Goal: Transaction & Acquisition: Purchase product/service

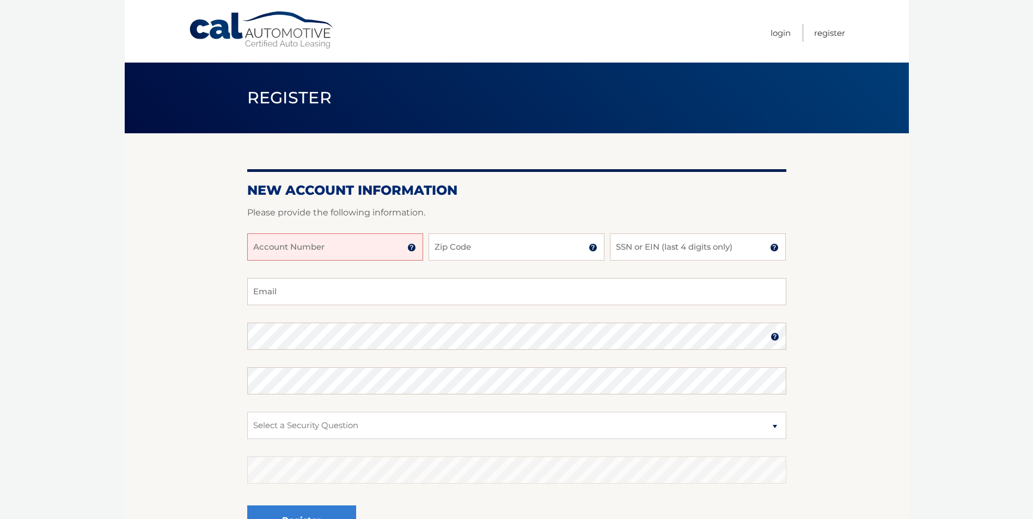
click at [353, 248] on input "Account Number" at bounding box center [335, 247] width 176 height 27
paste input "4445597732"
type input "4445597732"
click at [469, 249] on input "Zip Code" at bounding box center [516, 247] width 176 height 27
type input "07728"
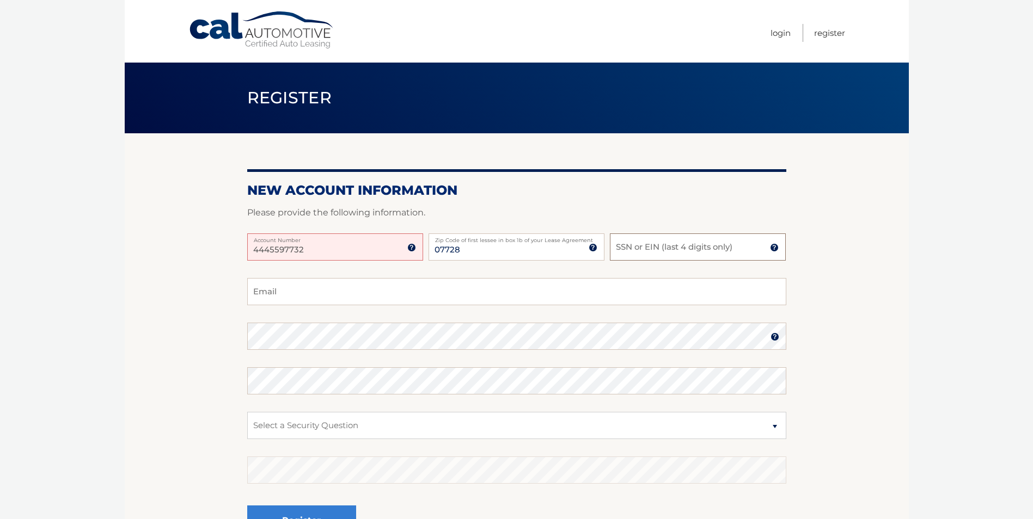
click at [617, 249] on input "SSN or EIN (last 4 digits only)" at bounding box center [698, 247] width 176 height 27
type input "8024"
click at [443, 294] on input "Email" at bounding box center [516, 291] width 539 height 27
type input "[PERSON_NAME][EMAIL_ADDRESS][PERSON_NAME][DOMAIN_NAME]"
drag, startPoint x: 303, startPoint y: 421, endPoint x: 314, endPoint y: 425, distance: 11.0
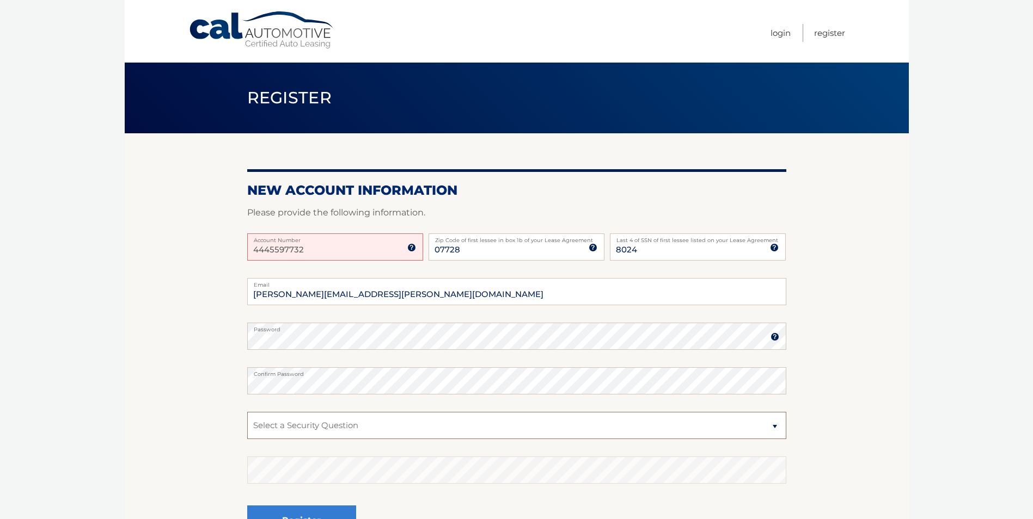
click at [304, 421] on select "Select a Security Question What was the name of your elementary school? What is…" at bounding box center [516, 425] width 539 height 27
select select "4"
click at [247, 412] on select "Select a Security Question What was the name of your elementary school? What is…" at bounding box center [516, 425] width 539 height 27
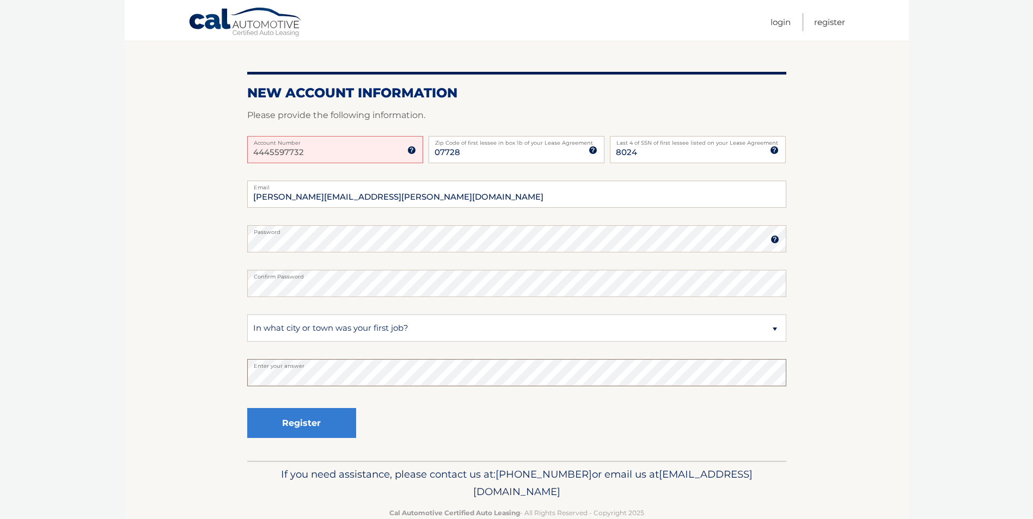
scroll to position [109, 0]
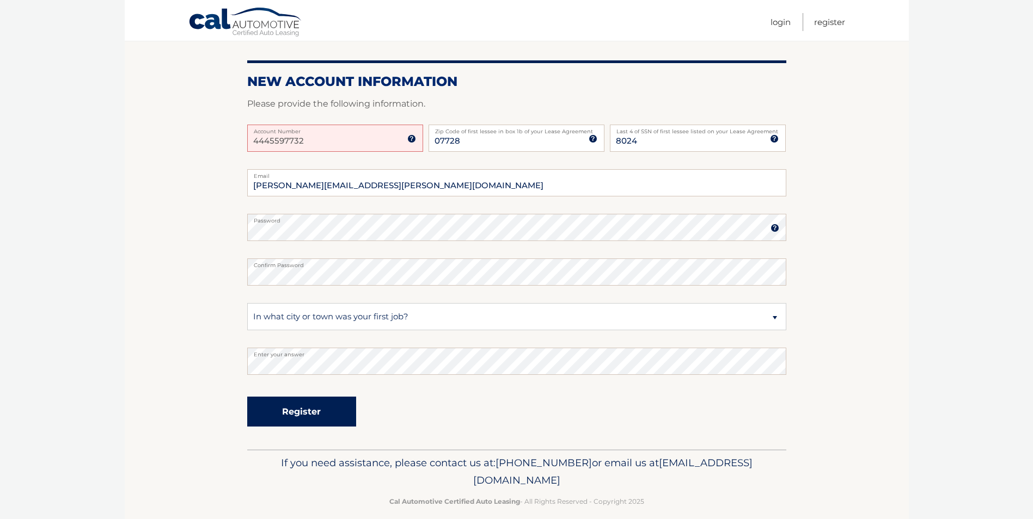
click at [318, 410] on button "Register" at bounding box center [301, 412] width 109 height 30
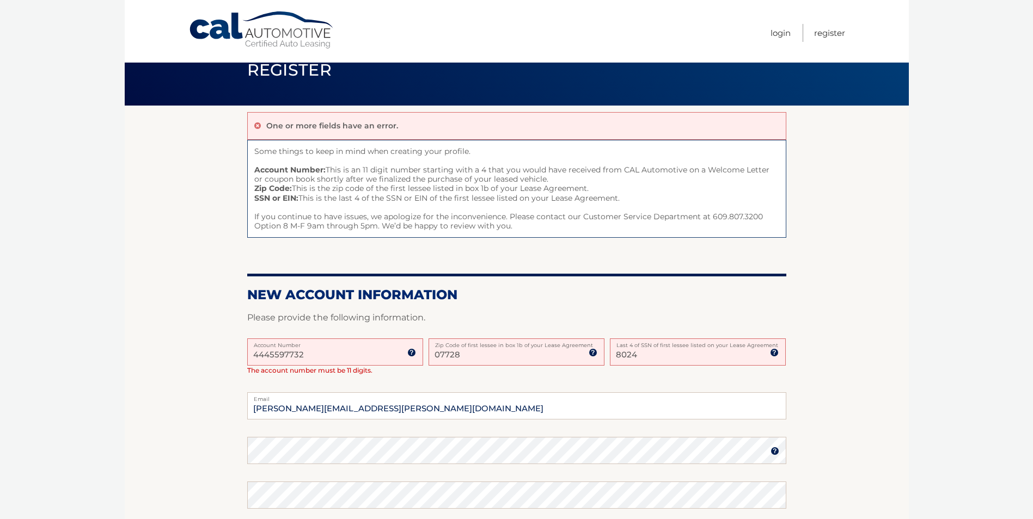
scroll to position [54, 0]
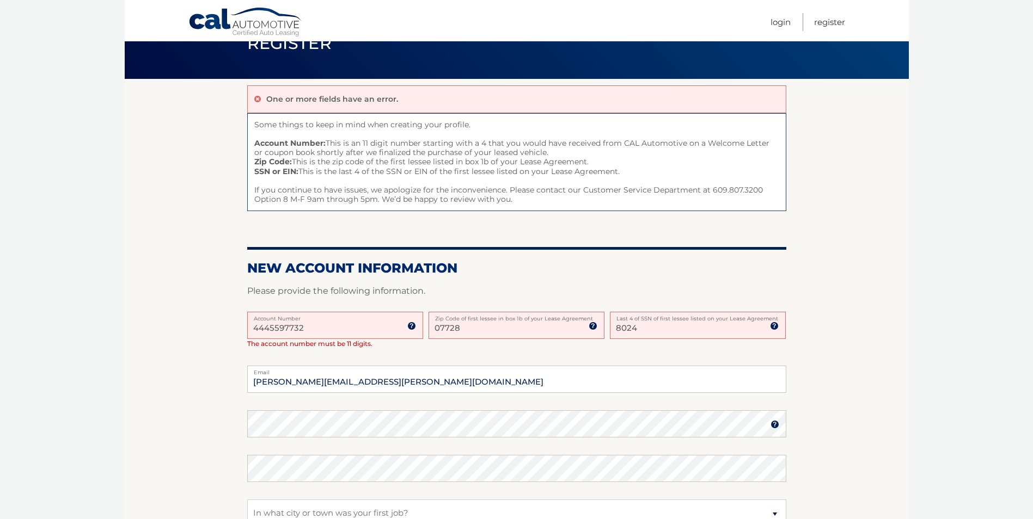
click at [301, 323] on input "4445597732" at bounding box center [335, 325] width 176 height 27
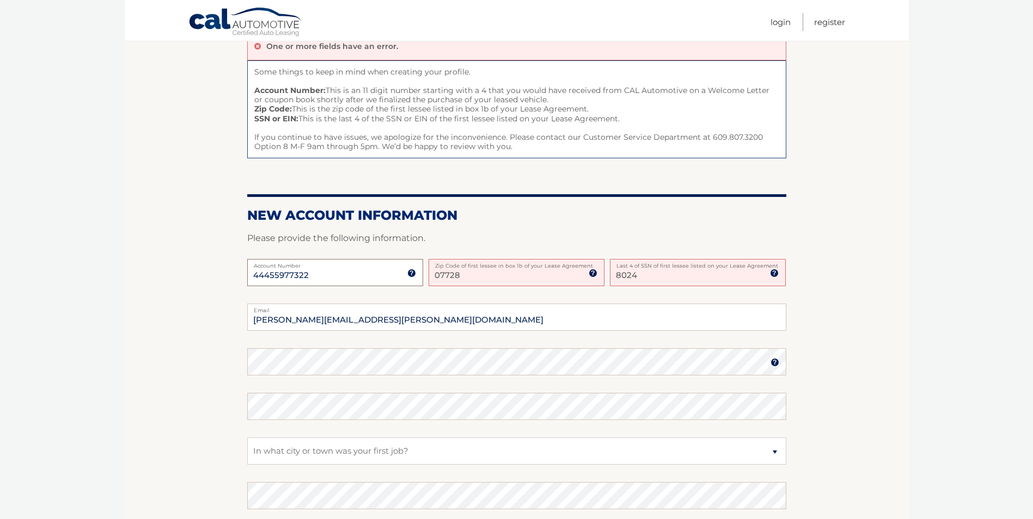
scroll to position [254, 0]
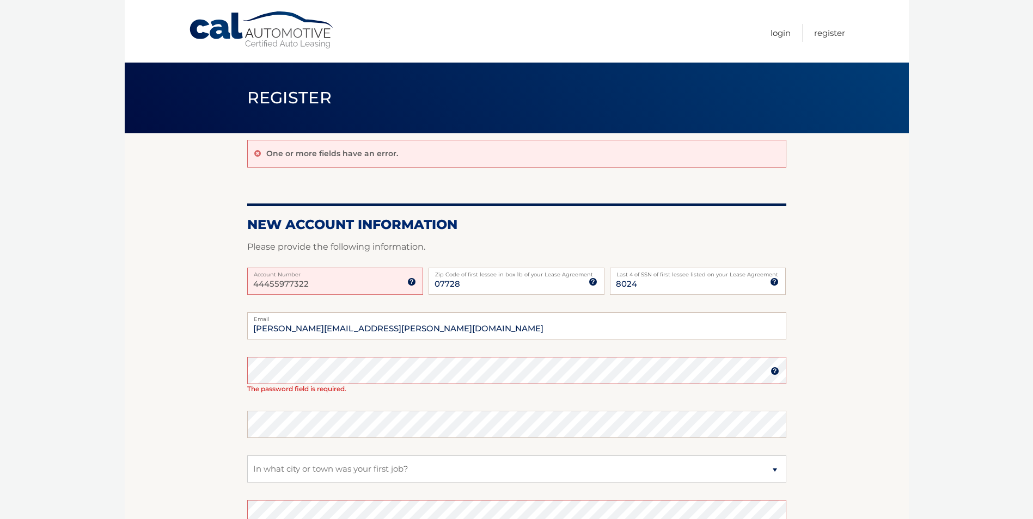
scroll to position [109, 0]
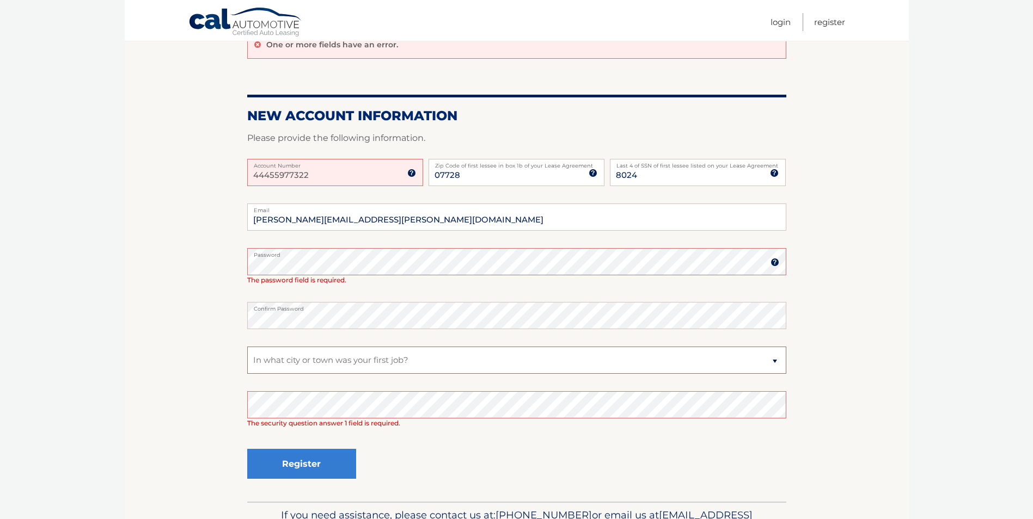
click at [274, 361] on select "Select a Security Question What was the name of your elementary school? What is…" at bounding box center [516, 360] width 539 height 27
click at [210, 326] on section "One or more fields have an error. New Account Information Please provide the fo…" at bounding box center [517, 262] width 784 height 477
click at [314, 466] on button "Register" at bounding box center [301, 464] width 109 height 30
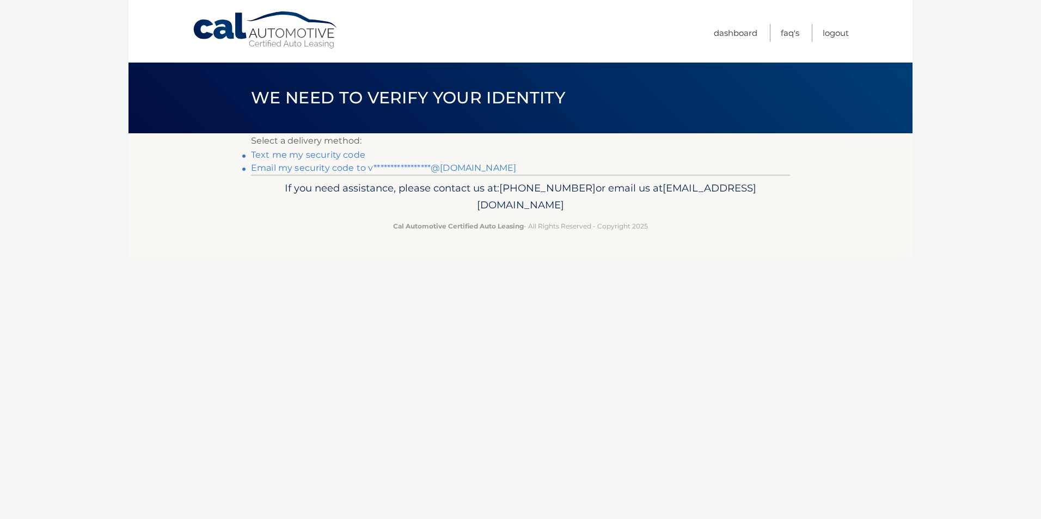
click at [292, 156] on link "Text me my security code" at bounding box center [308, 155] width 114 height 10
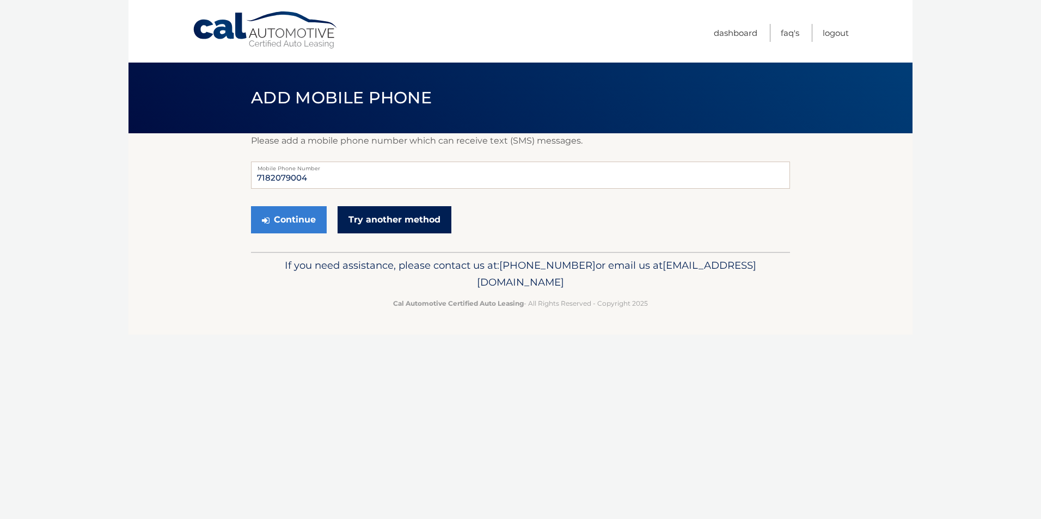
click at [449, 216] on link "Try another method" at bounding box center [394, 219] width 114 height 27
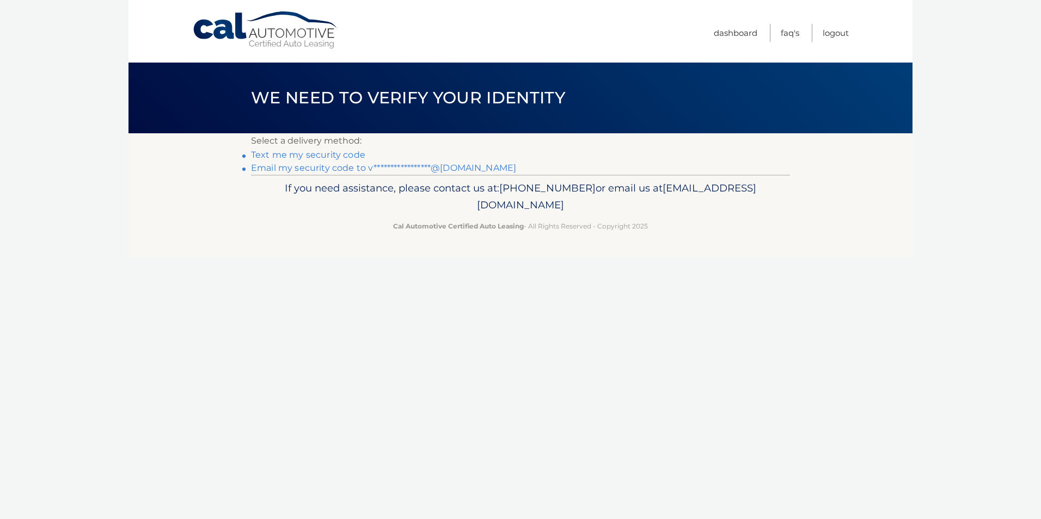
click at [288, 165] on link "**********" at bounding box center [383, 168] width 265 height 10
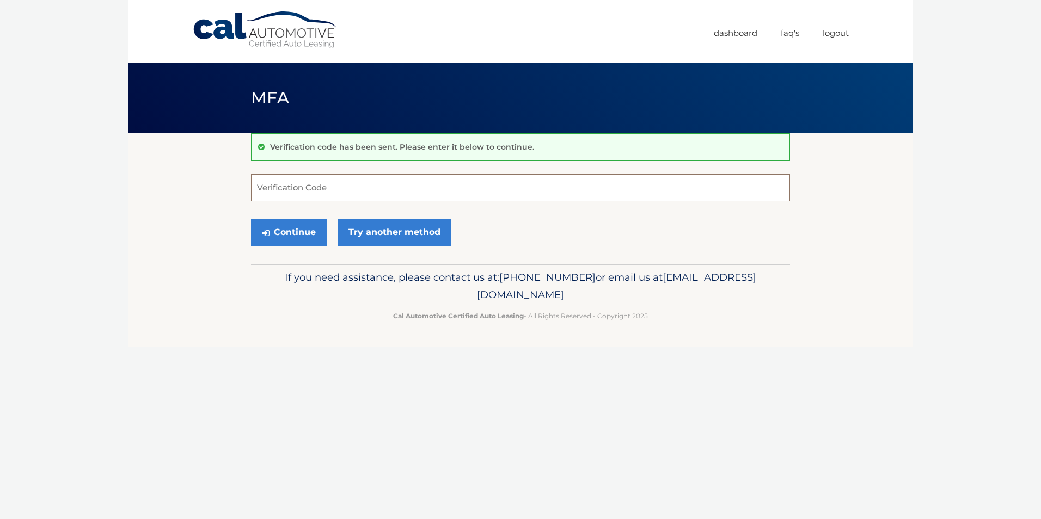
click at [280, 192] on input "Verification Code" at bounding box center [520, 187] width 539 height 27
type input "150113"
click at [300, 229] on button "Continue" at bounding box center [289, 232] width 76 height 27
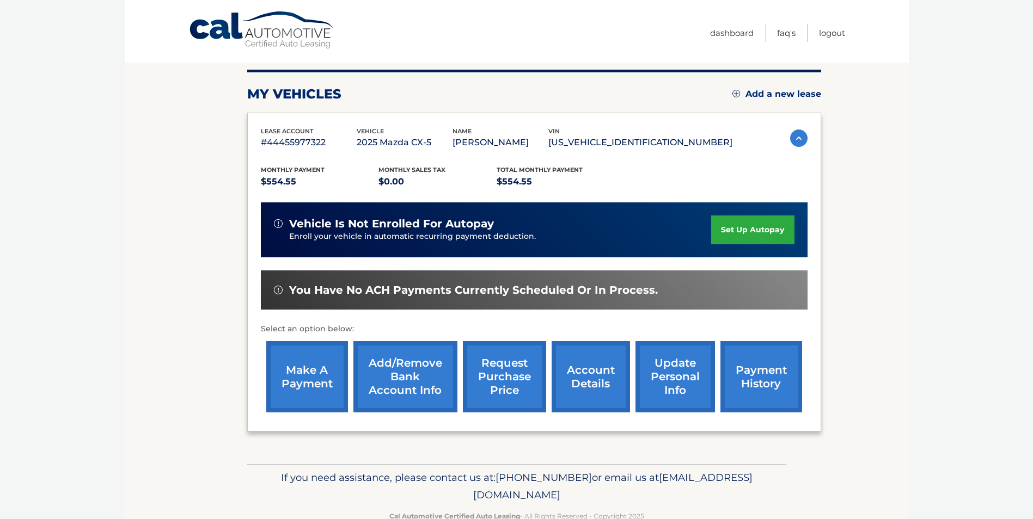
scroll to position [156, 0]
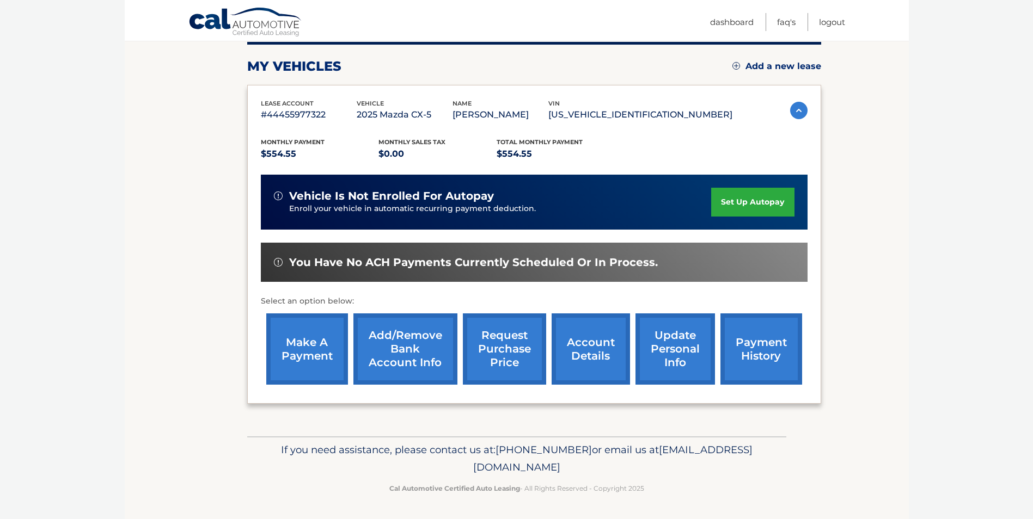
click at [315, 357] on link "make a payment" at bounding box center [307, 349] width 82 height 71
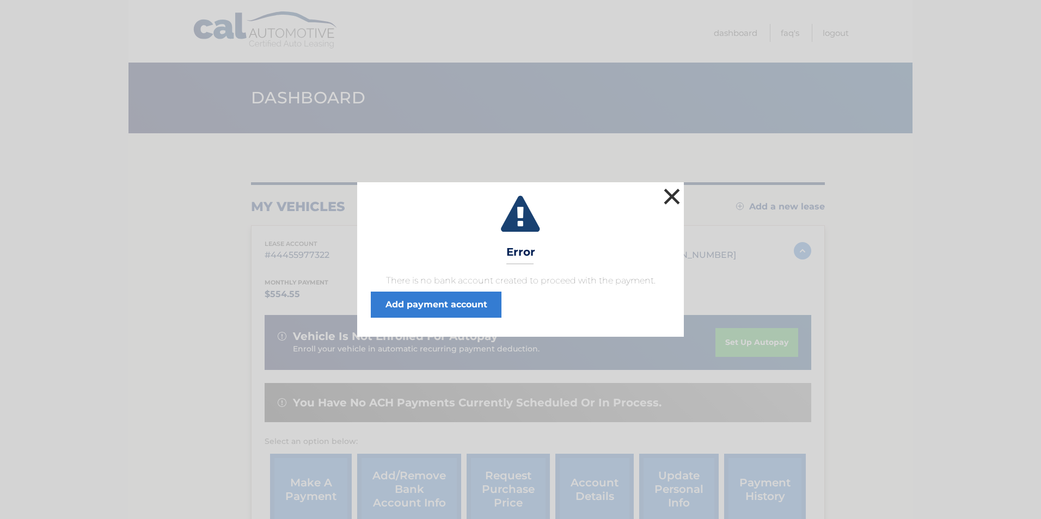
click at [677, 199] on button "×" at bounding box center [672, 197] width 22 height 22
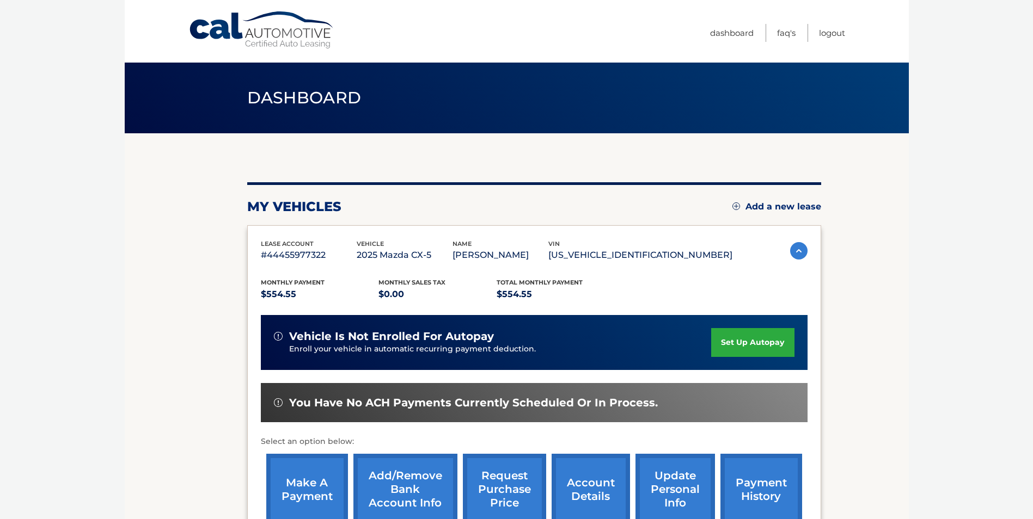
click at [753, 356] on link "set up autopay" at bounding box center [752, 342] width 83 height 29
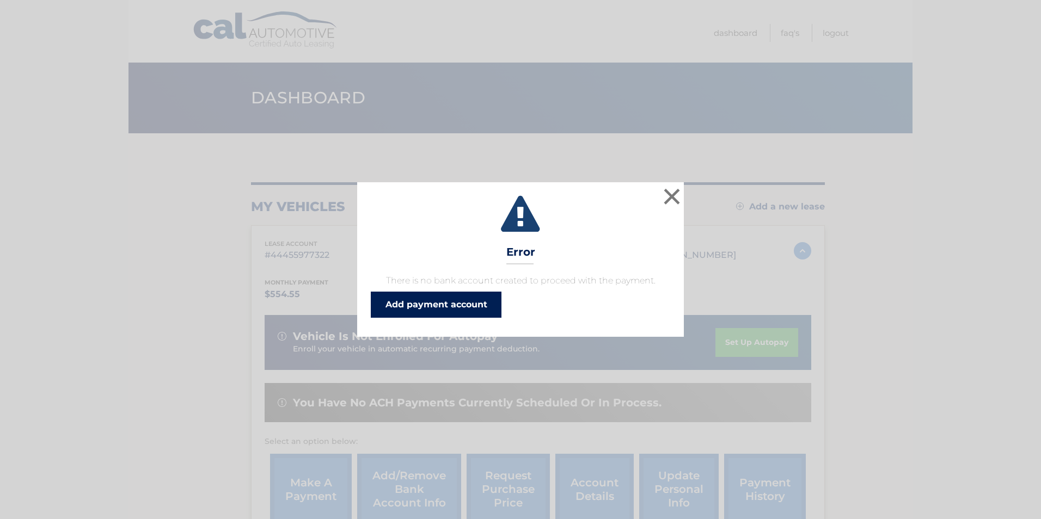
drag, startPoint x: 447, startPoint y: 299, endPoint x: 430, endPoint y: 295, distance: 17.3
click at [447, 298] on link "Add payment account" at bounding box center [436, 305] width 131 height 26
click at [686, 193] on div "× Error There is no bank account created to proceed with the payment. Add payme…" at bounding box center [520, 259] width 1032 height 155
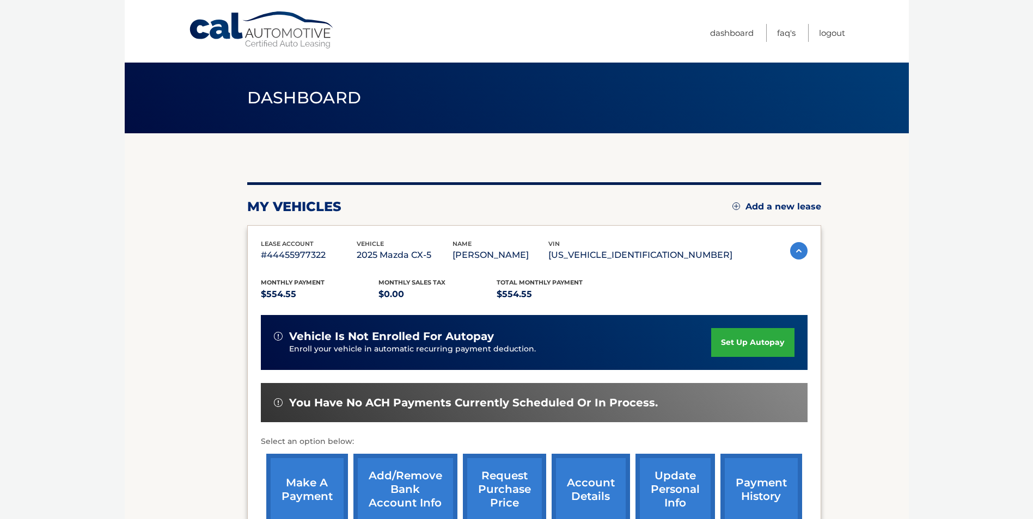
click at [678, 193] on div "You are registered for this site, but you haven't enrolled in online payments. …" at bounding box center [534, 363] width 574 height 362
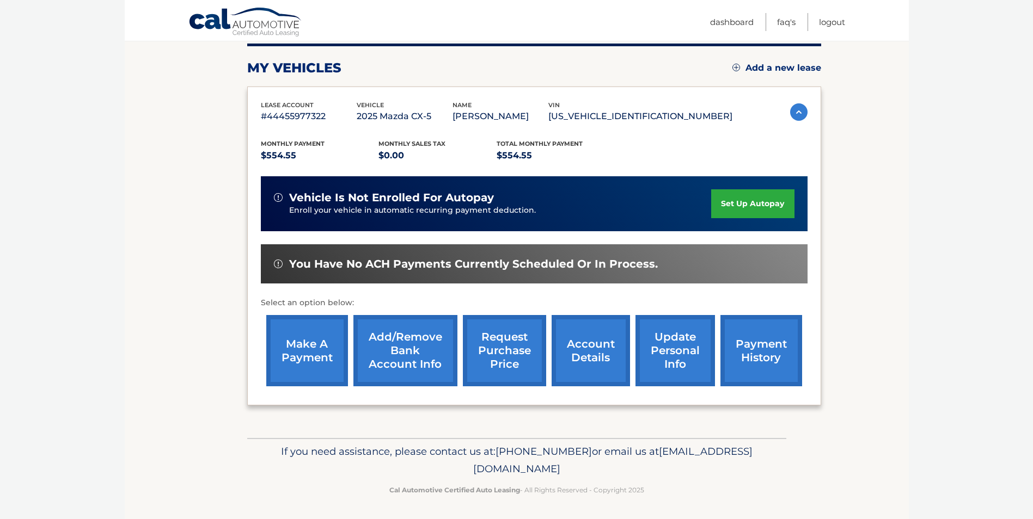
scroll to position [156, 0]
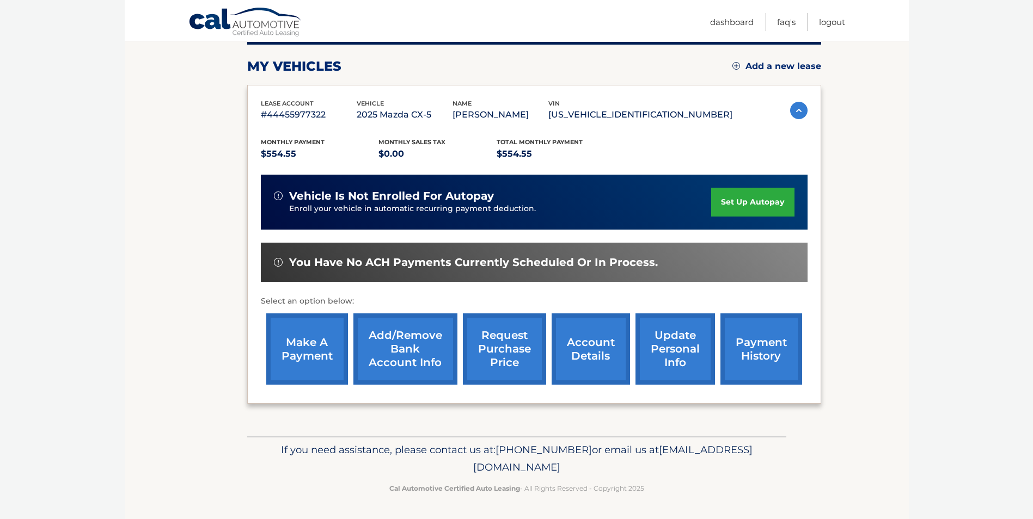
click at [418, 359] on link "Add/Remove bank account info" at bounding box center [405, 349] width 104 height 71
click at [756, 193] on link "set up autopay" at bounding box center [752, 202] width 83 height 29
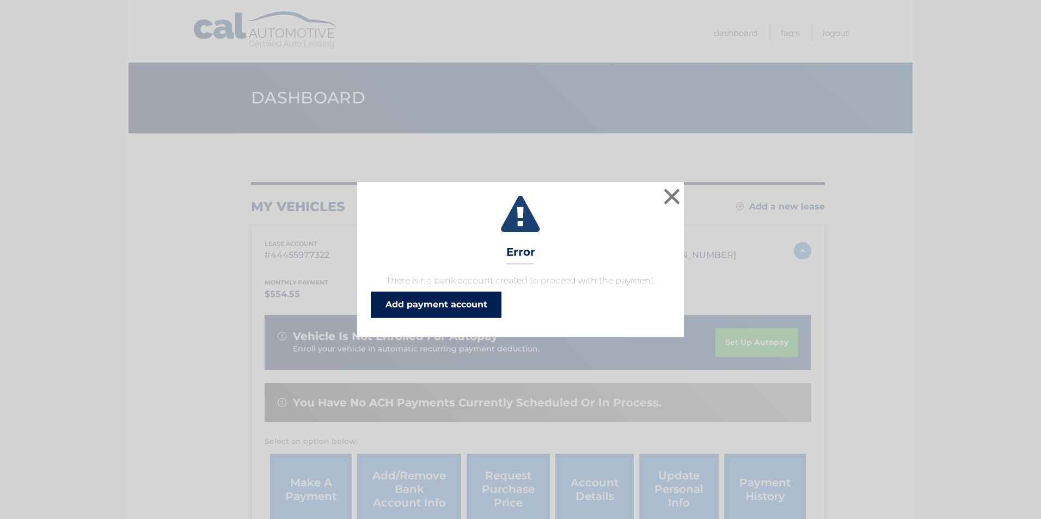
click at [403, 309] on link "Add payment account" at bounding box center [436, 305] width 131 height 26
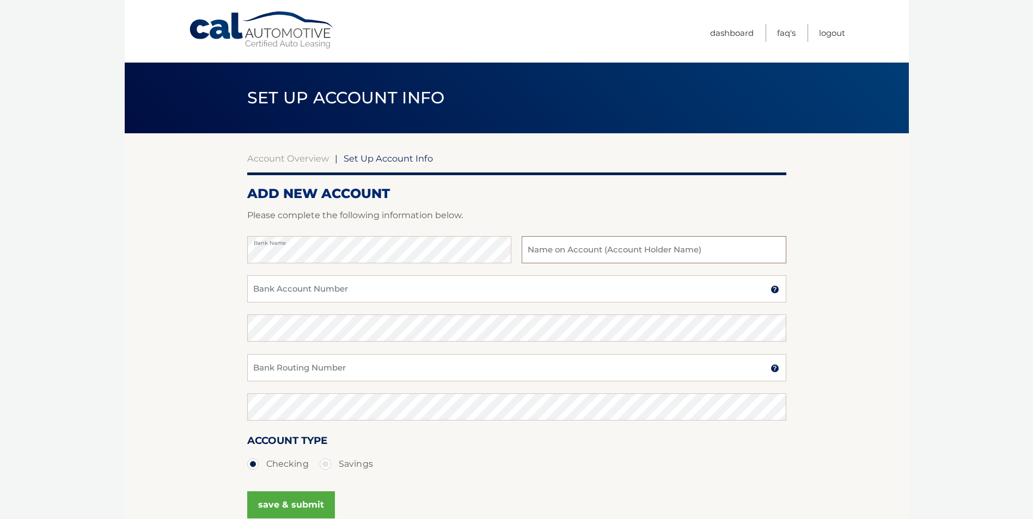
click at [564, 247] on input "text" at bounding box center [653, 249] width 264 height 27
type input "[PERSON_NAME]"
click at [382, 278] on input "Bank Account Number" at bounding box center [516, 288] width 539 height 27
type input "878818061"
click at [312, 370] on input "Bank Routing Number" at bounding box center [516, 367] width 539 height 27
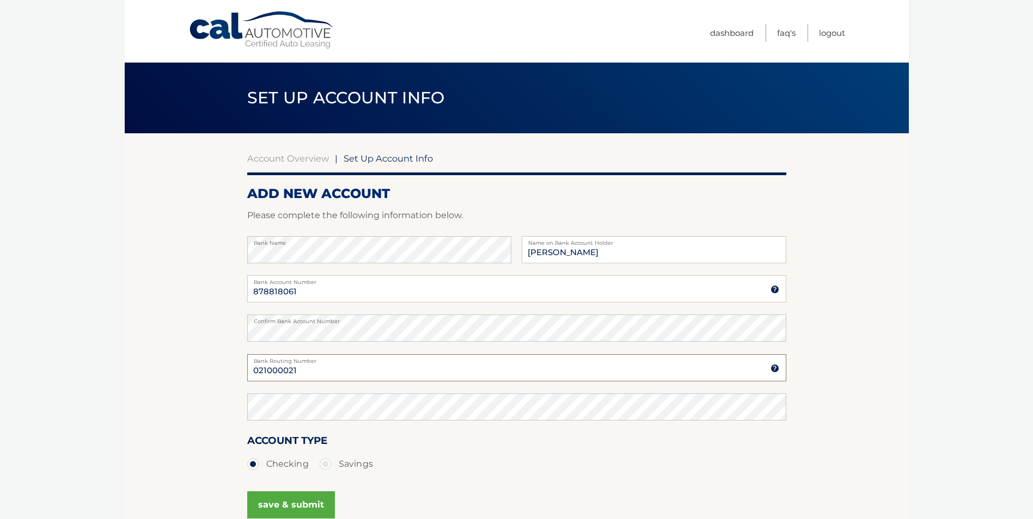
type input "021000021"
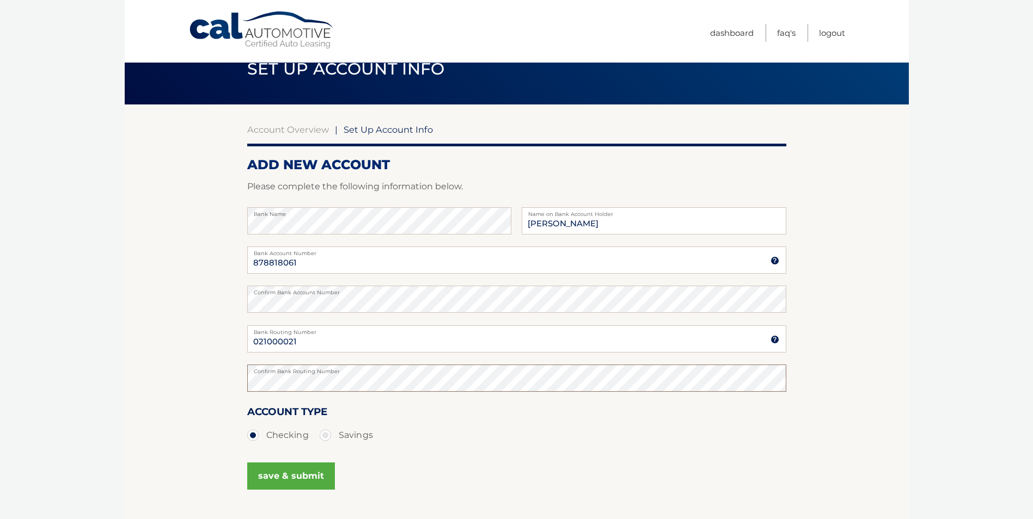
scroll to position [54, 0]
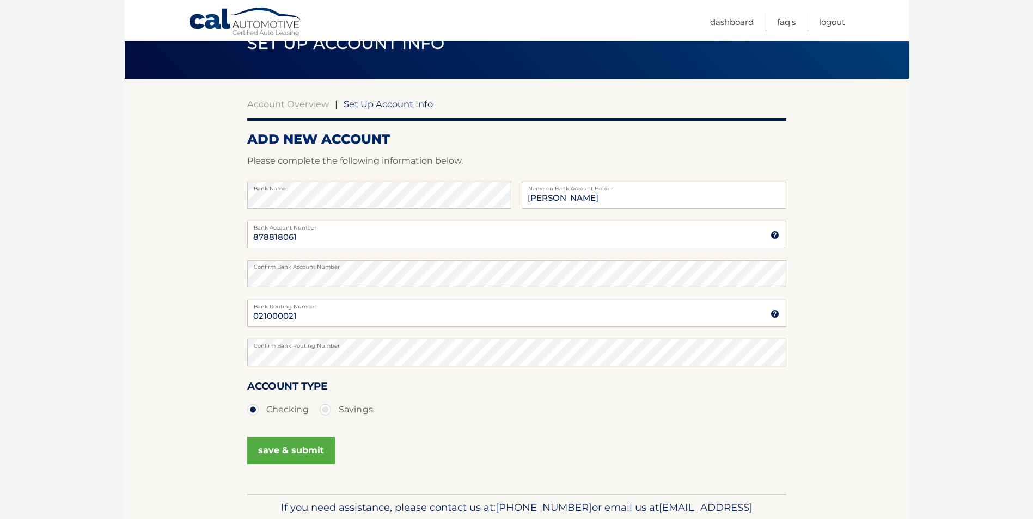
click at [308, 456] on button "save & submit" at bounding box center [291, 450] width 88 height 27
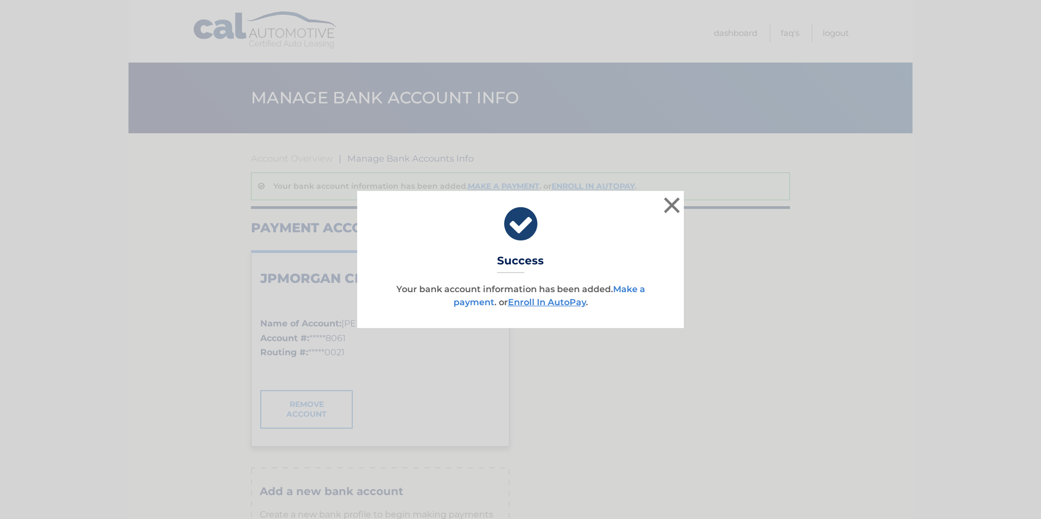
click at [627, 287] on link "Make a payment" at bounding box center [549, 295] width 192 height 23
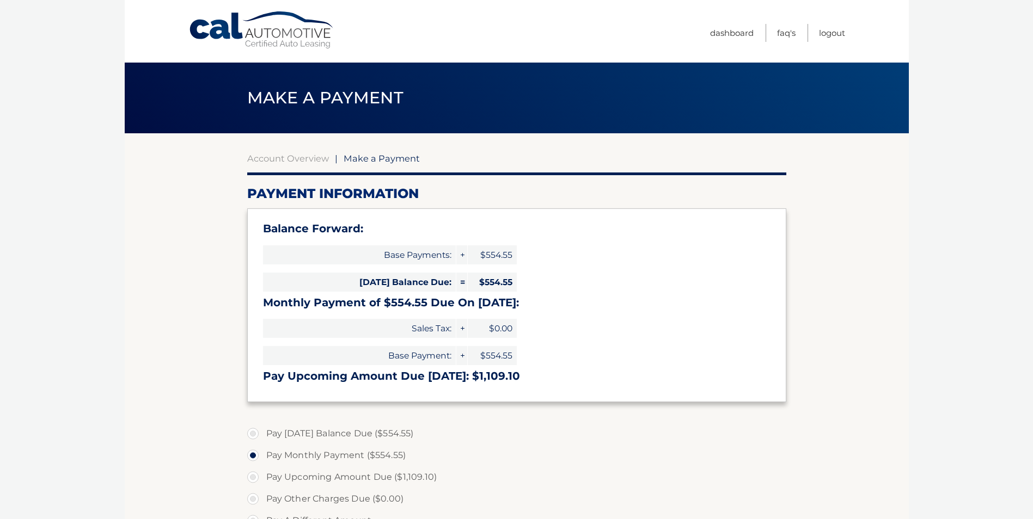
select select "YmJmMDk0YTEtOGUxMS00MmViLTk4NjktMTY4ZjBiOGNmNzM3"
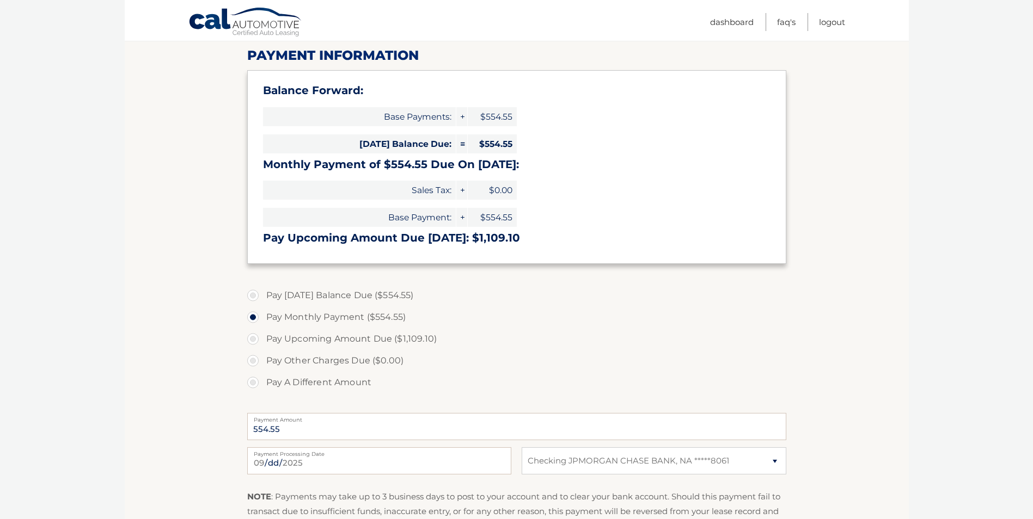
scroll to position [163, 0]
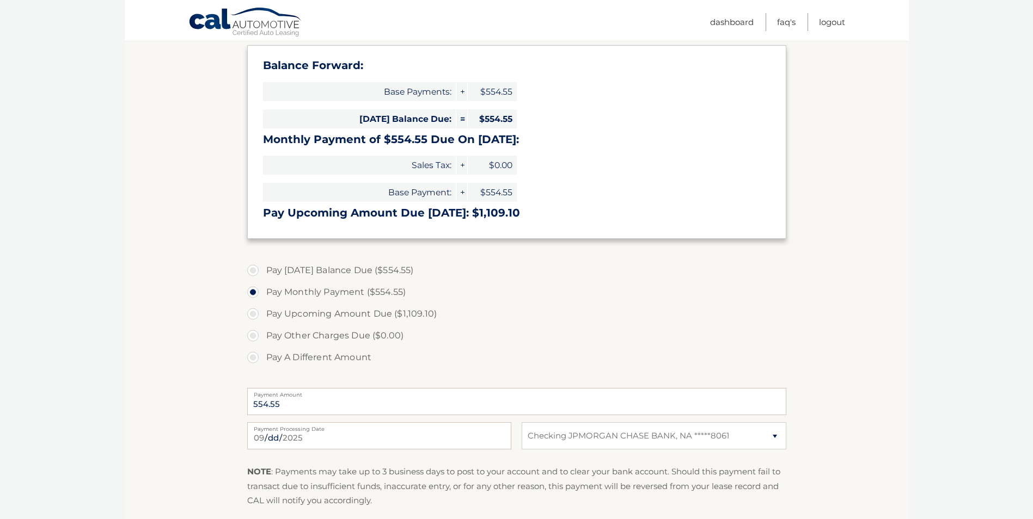
click at [370, 311] on label "Pay Upcoming Amount Due ($1,109.10)" at bounding box center [516, 314] width 539 height 22
click at [262, 311] on input "Pay Upcoming Amount Due ($1,109.10)" at bounding box center [256, 311] width 11 height 17
radio input "true"
type input "1109.10"
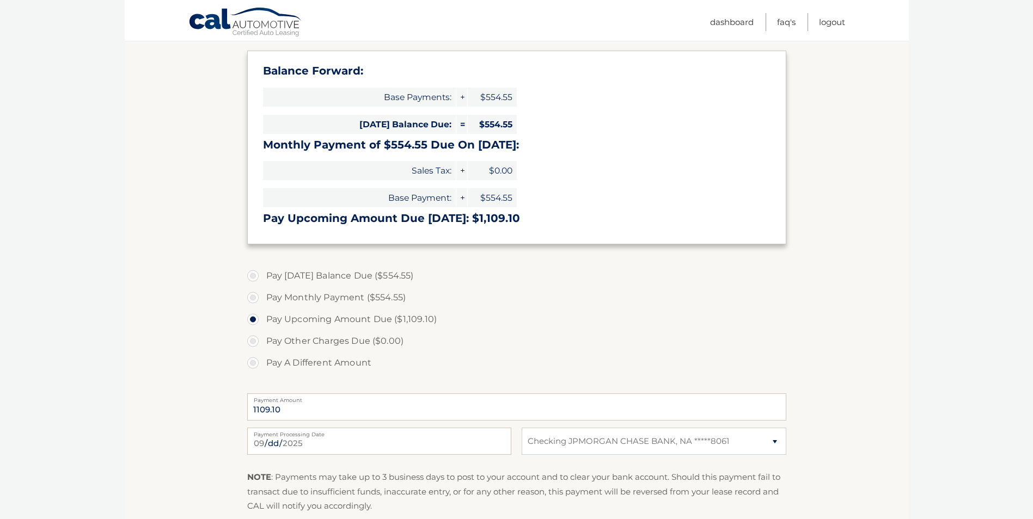
scroll to position [142, 0]
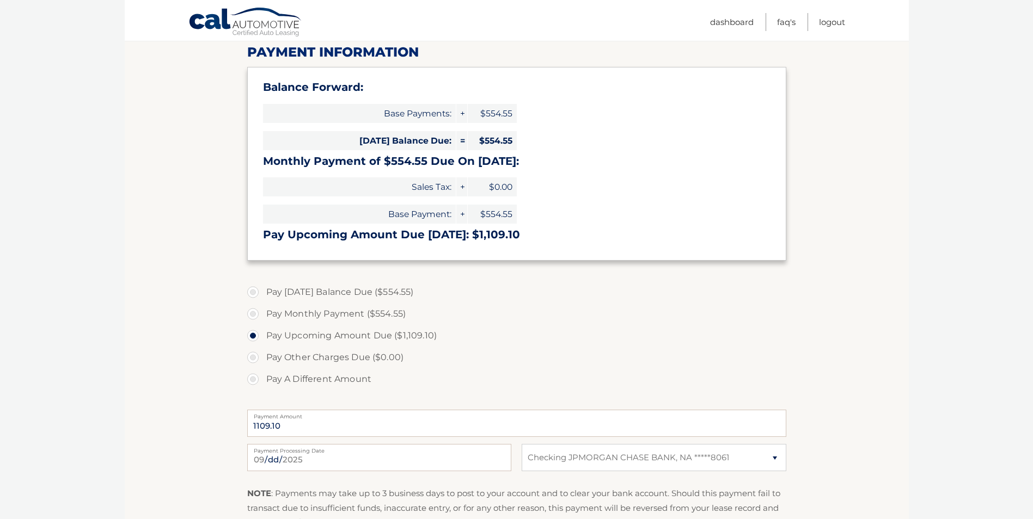
click at [314, 293] on label "Pay Today's Balance Due ($554.55)" at bounding box center [516, 292] width 539 height 22
click at [262, 293] on input "Pay Today's Balance Due ($554.55)" at bounding box center [256, 289] width 11 height 17
radio input "true"
type input "554.55"
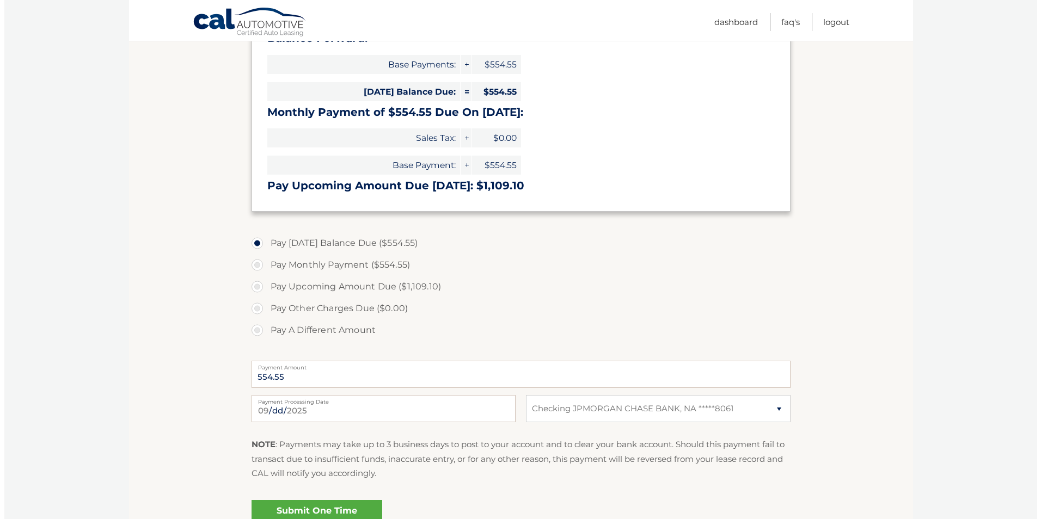
scroll to position [250, 0]
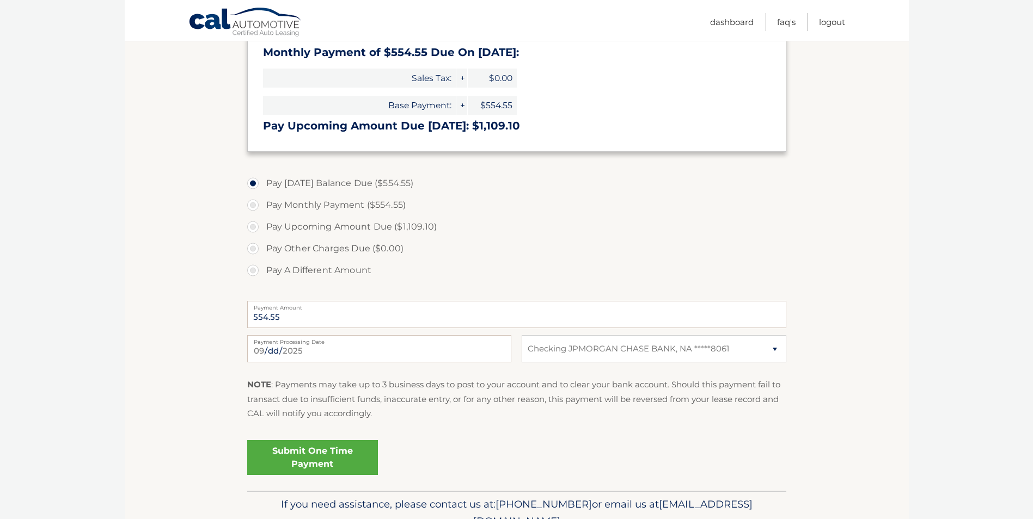
click at [304, 460] on link "Submit One Time Payment" at bounding box center [312, 457] width 131 height 35
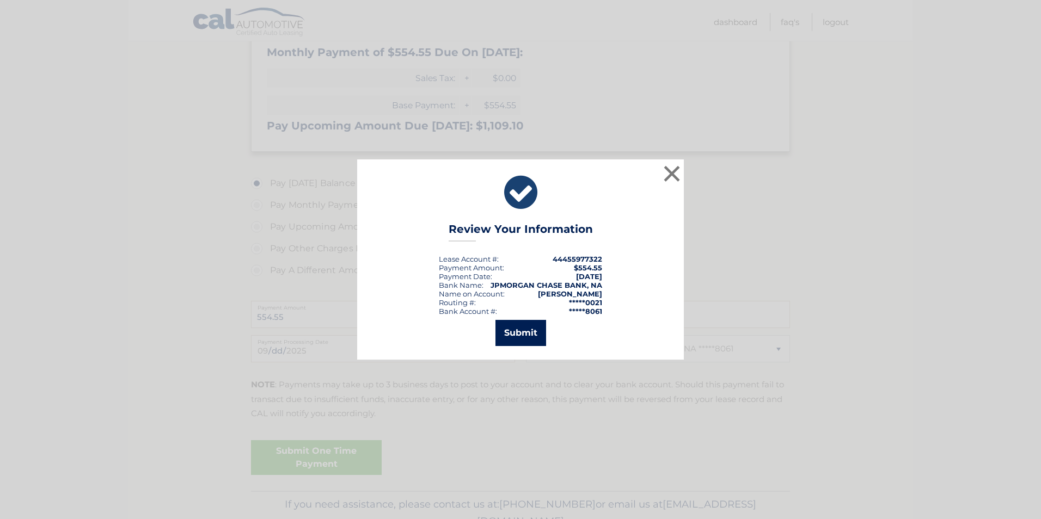
click at [512, 328] on button "Submit" at bounding box center [520, 333] width 51 height 26
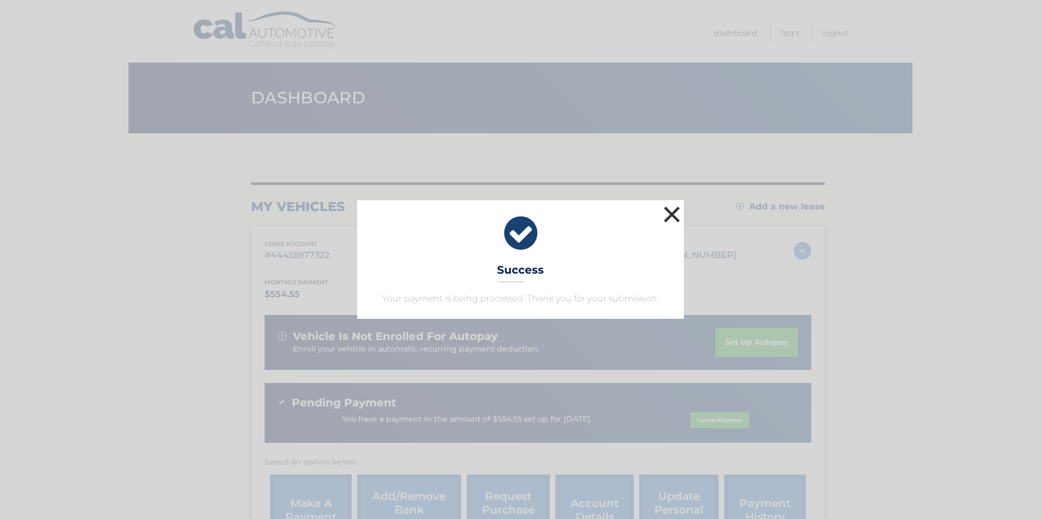
click at [669, 213] on button "×" at bounding box center [672, 215] width 22 height 22
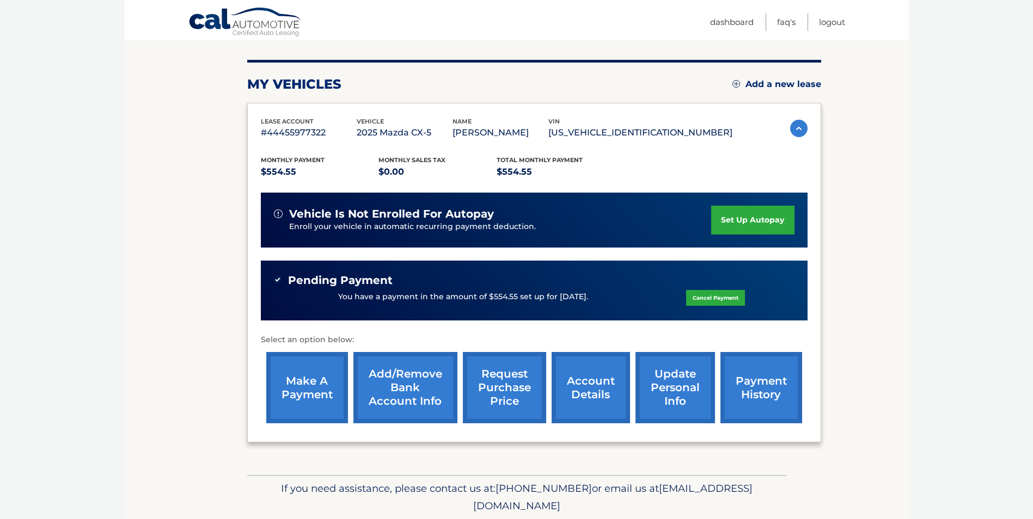
scroll to position [122, 0]
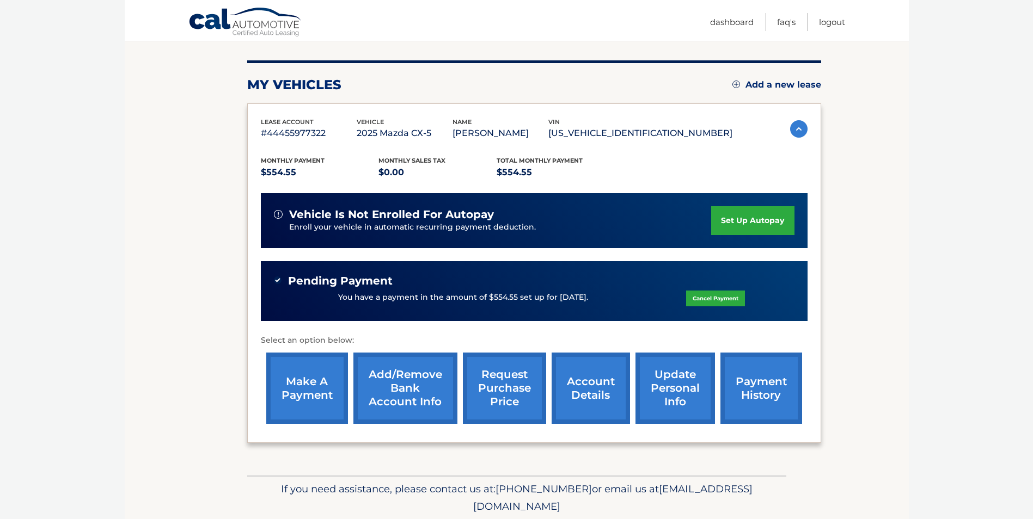
click at [780, 235] on link "set up autopay" at bounding box center [752, 220] width 83 height 29
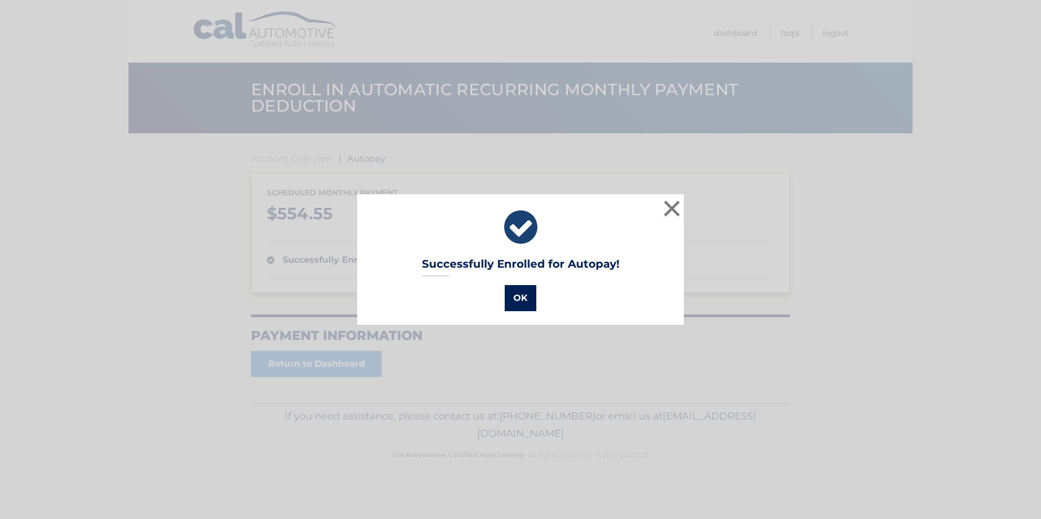
click at [524, 294] on button "OK" at bounding box center [521, 298] width 32 height 26
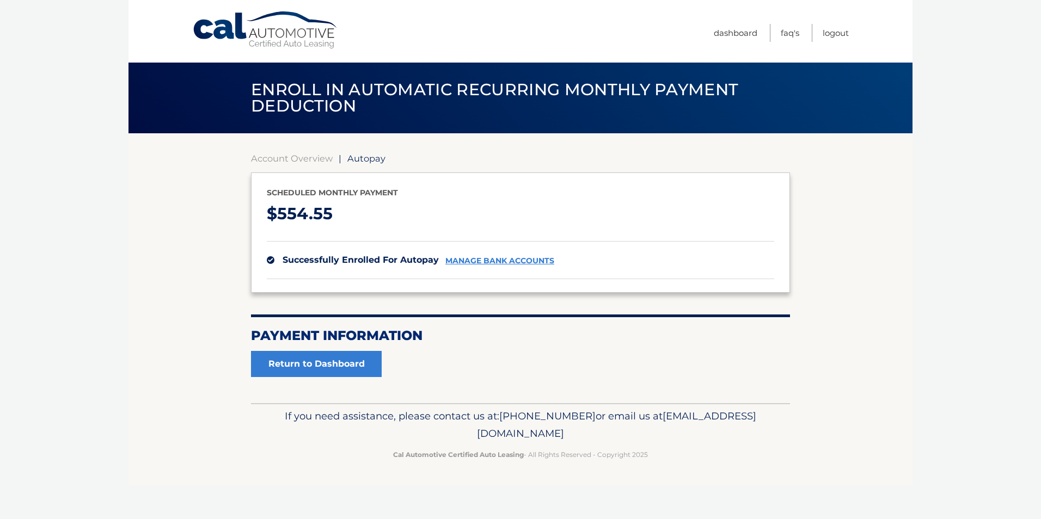
click at [494, 259] on link "manage bank accounts" at bounding box center [499, 260] width 109 height 9
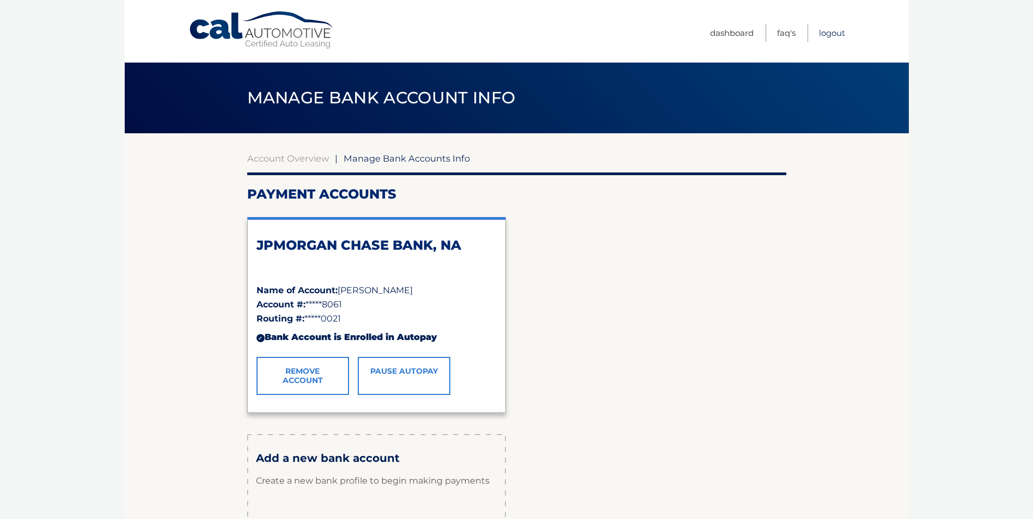
drag, startPoint x: 824, startPoint y: 28, endPoint x: 834, endPoint y: 35, distance: 13.0
click at [824, 28] on link "Logout" at bounding box center [832, 33] width 26 height 18
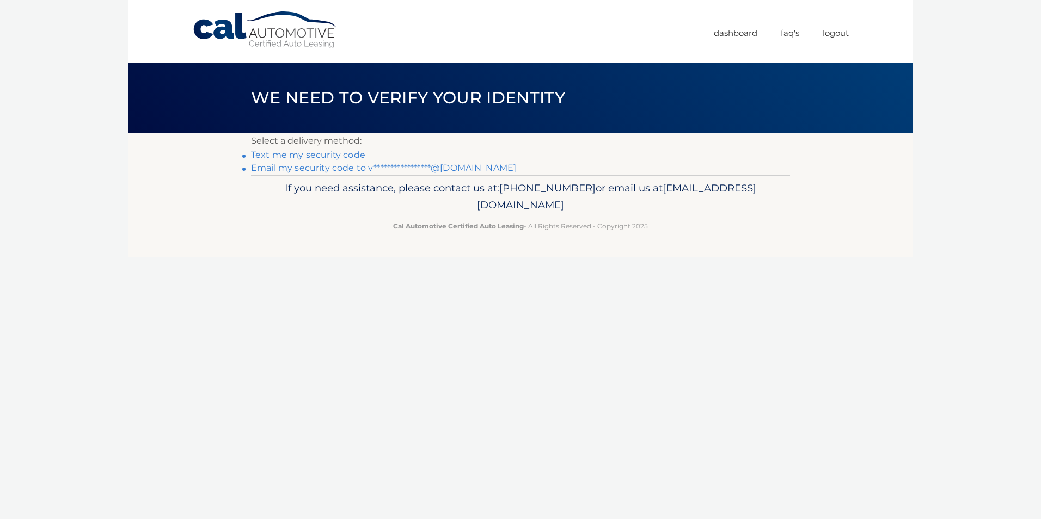
click at [273, 169] on link "**********" at bounding box center [383, 168] width 265 height 10
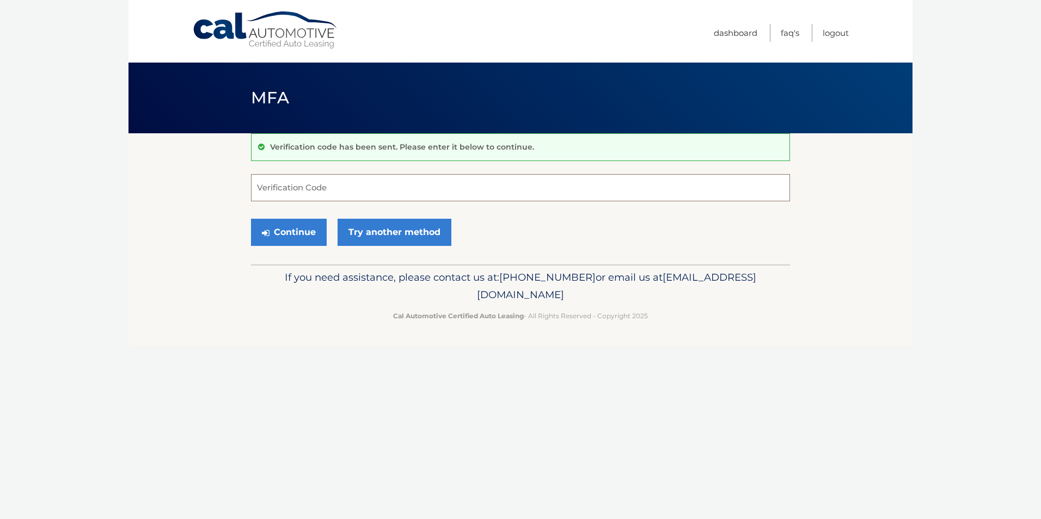
click at [281, 185] on input "Verification Code" at bounding box center [520, 187] width 539 height 27
click at [308, 180] on input "Verification Code" at bounding box center [520, 187] width 539 height 27
type input "920499"
click at [251, 219] on button "Continue" at bounding box center [289, 232] width 76 height 27
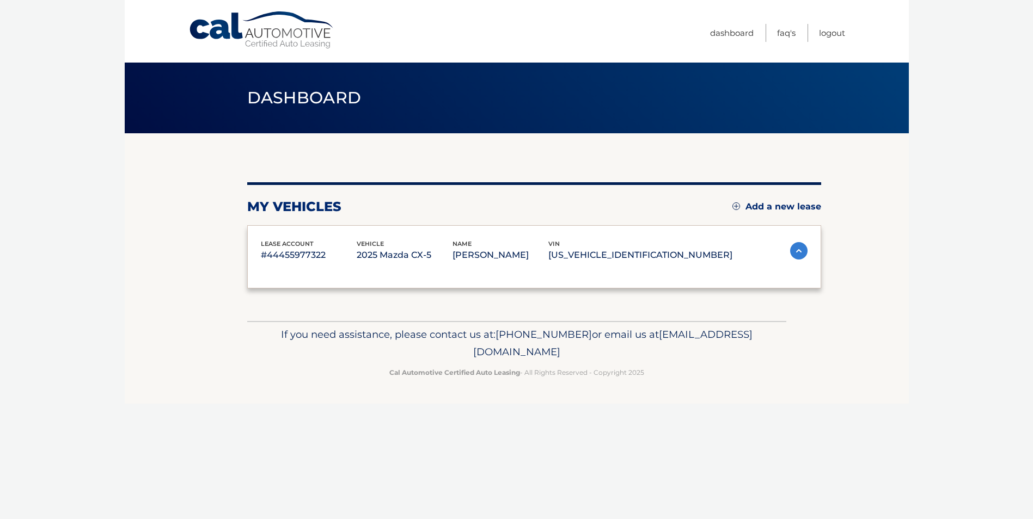
click at [291, 232] on div "lease account #44455977322 vehicle 2025 Mazda CX-5 name [PERSON_NAME] vin [US_V…" at bounding box center [534, 257] width 574 height 64
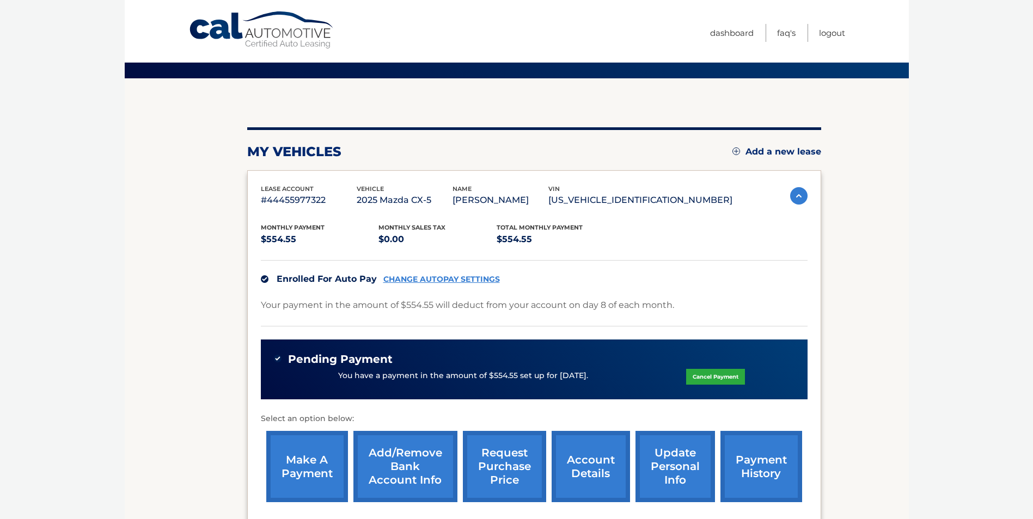
scroll to position [109, 0]
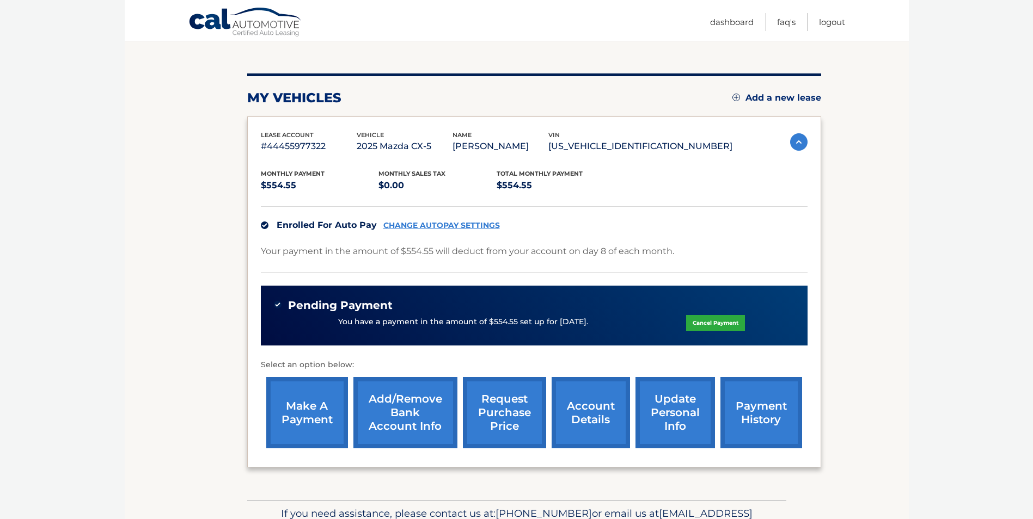
click at [599, 432] on link "account details" at bounding box center [590, 412] width 78 height 71
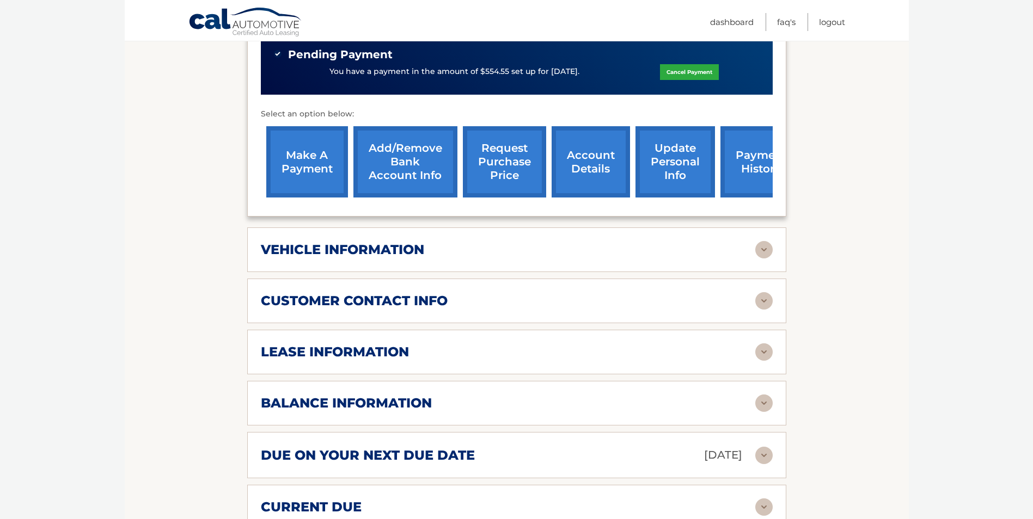
scroll to position [381, 0]
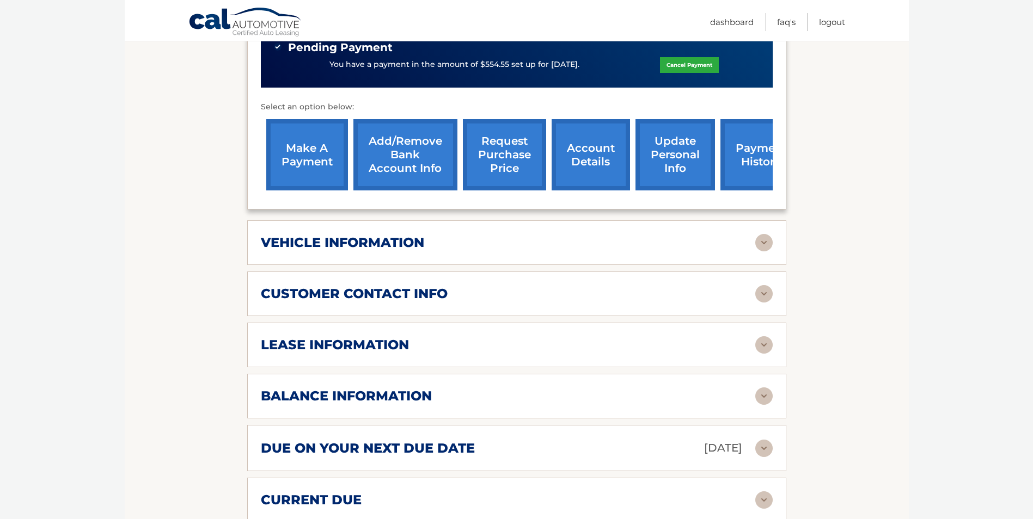
click at [767, 251] on img at bounding box center [763, 242] width 17 height 17
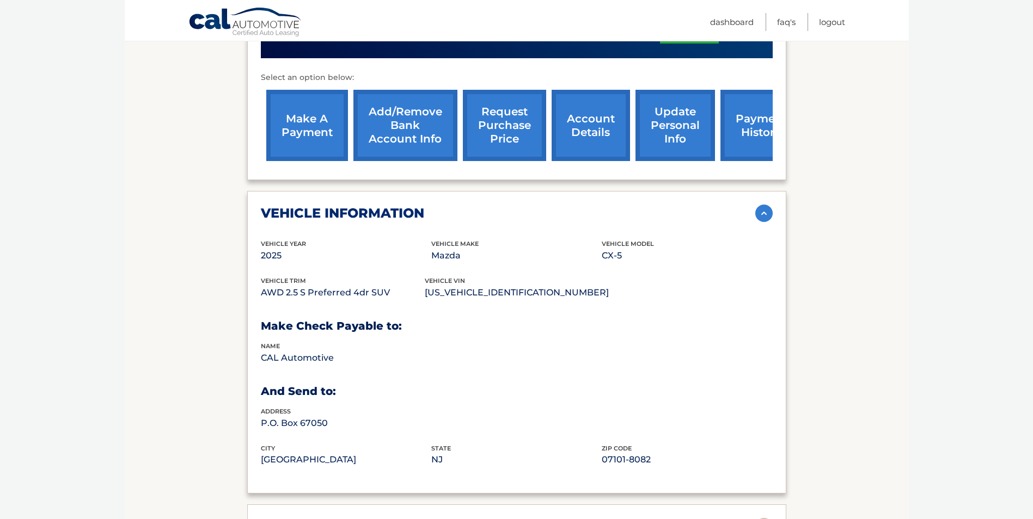
scroll to position [490, 0]
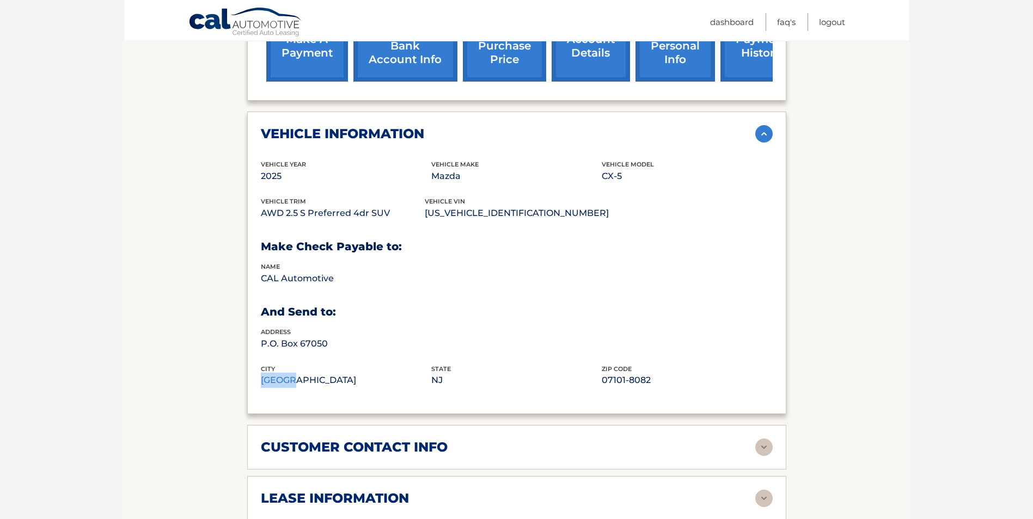
drag, startPoint x: 262, startPoint y: 397, endPoint x: 310, endPoint y: 393, distance: 48.6
click at [310, 388] on p "[GEOGRAPHIC_DATA]" at bounding box center [346, 380] width 170 height 15
drag, startPoint x: 310, startPoint y: 393, endPoint x: 329, endPoint y: 393, distance: 18.5
click at [321, 388] on p "[GEOGRAPHIC_DATA]" at bounding box center [346, 380] width 170 height 15
drag, startPoint x: 261, startPoint y: 294, endPoint x: 356, endPoint y: 289, distance: 95.4
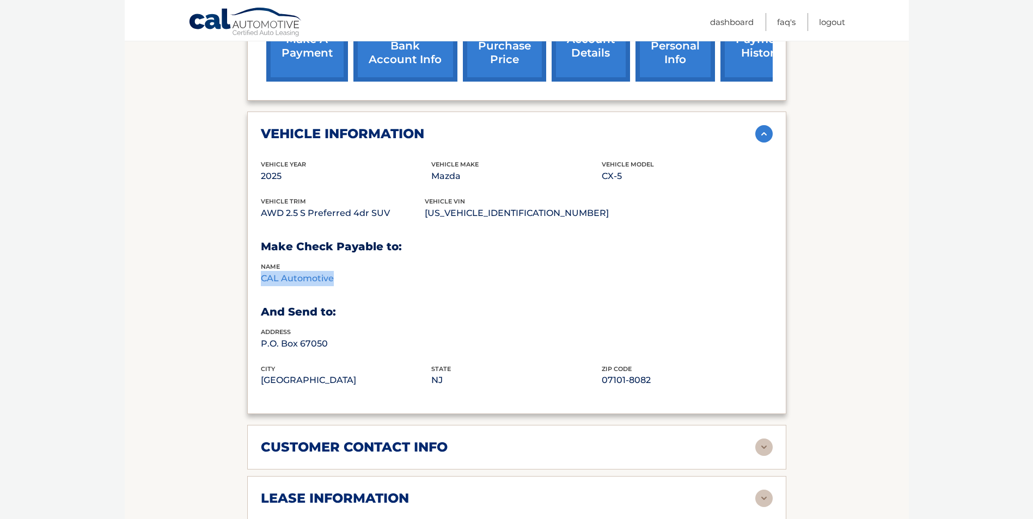
click at [356, 286] on p "CAL Automotive" at bounding box center [346, 278] width 170 height 15
click at [370, 388] on p "[GEOGRAPHIC_DATA]" at bounding box center [346, 380] width 170 height 15
click at [759, 82] on link "payment history" at bounding box center [761, 45] width 82 height 71
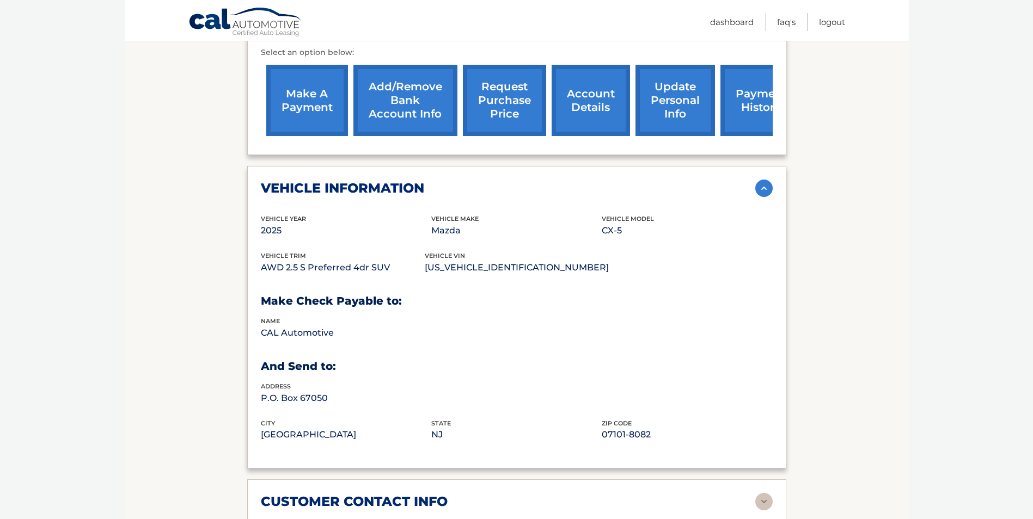
scroll to position [218, 0]
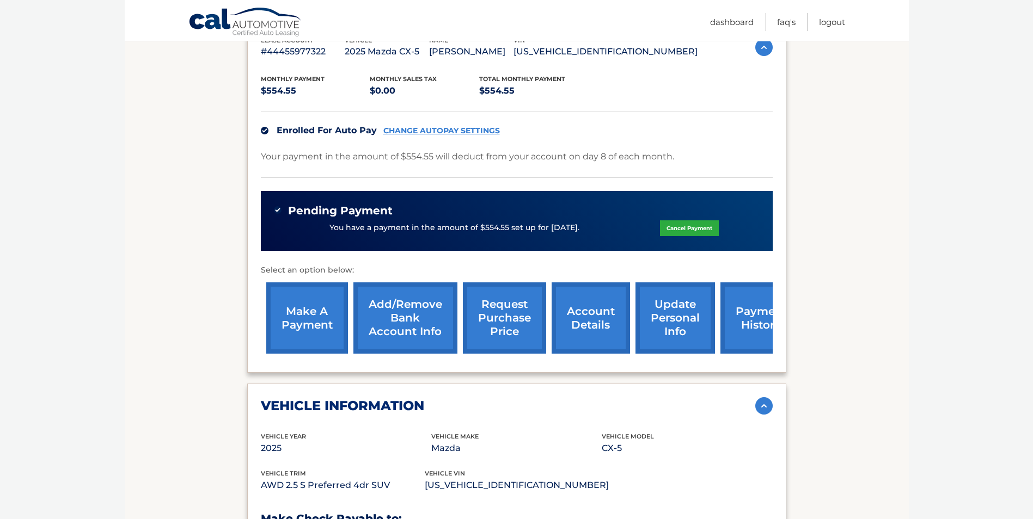
click at [314, 316] on link "make a payment" at bounding box center [307, 317] width 82 height 71
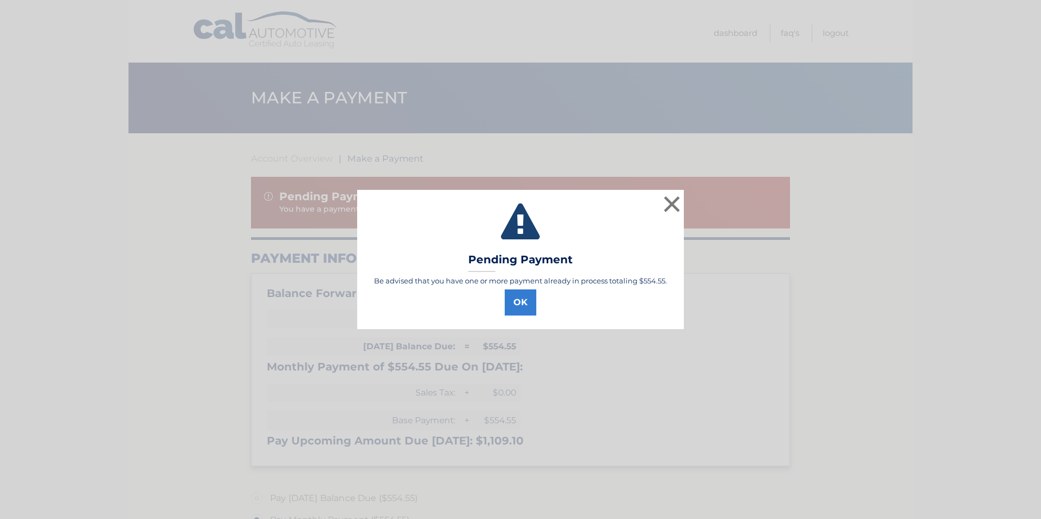
select select "YmJmMDk0YTEtOGUxMS00MmViLTk4NjktMTY4ZjBiOGNmNzM3"
click at [675, 204] on button "×" at bounding box center [672, 204] width 22 height 22
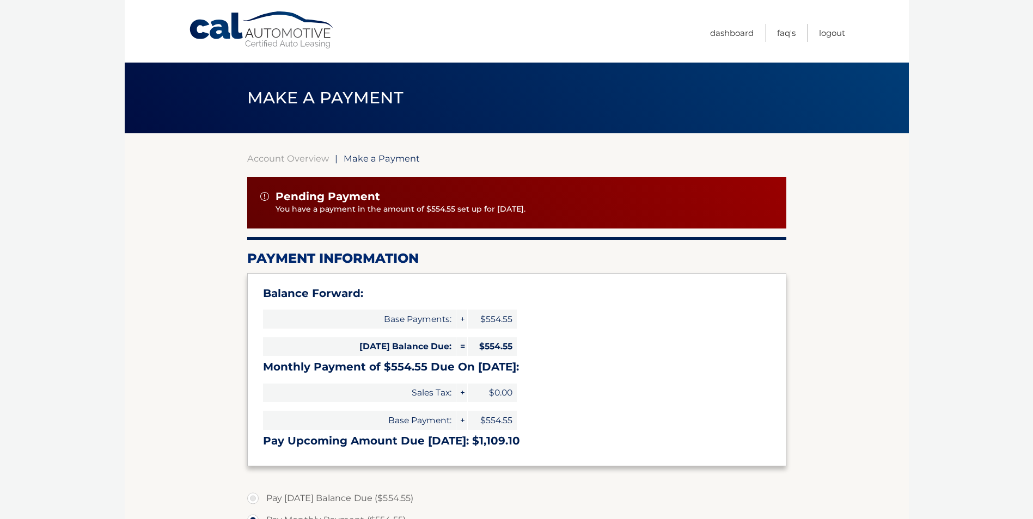
drag, startPoint x: 368, startPoint y: 210, endPoint x: 540, endPoint y: 210, distance: 172.0
click at [540, 210] on p "You have a payment in the amount of $554.55 set up for 9/16/2025." at bounding box center [523, 210] width 497 height 12
drag, startPoint x: 540, startPoint y: 210, endPoint x: 557, endPoint y: 213, distance: 17.2
click at [557, 213] on p "You have a payment in the amount of $554.55 set up for 9/16/2025." at bounding box center [523, 210] width 497 height 12
click at [703, 406] on div "Balance Forward: Base Payments: + $554.55 Today's Balance Due: = $554.55 Monthl…" at bounding box center [516, 369] width 539 height 193
